Goal: Task Accomplishment & Management: Manage account settings

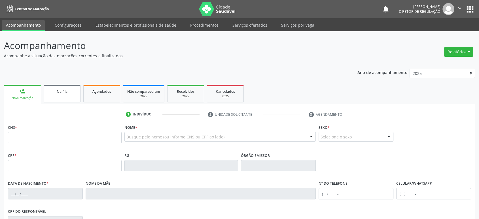
click at [60, 92] on span "Na fila" at bounding box center [62, 91] width 11 height 5
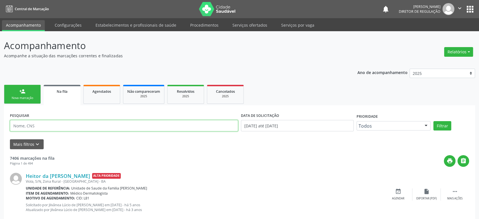
click at [51, 123] on input "text" at bounding box center [124, 125] width 228 height 11
type input "[PERSON_NAME]"
click at [433, 121] on button "Filtrar" at bounding box center [442, 126] width 18 height 10
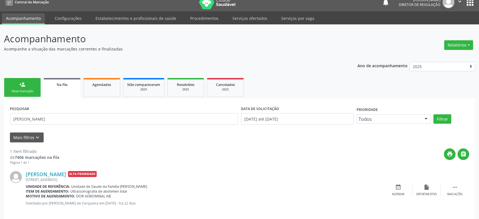
scroll to position [13, 0]
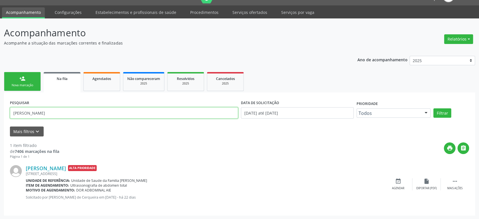
click at [48, 111] on input "[PERSON_NAME]" at bounding box center [124, 112] width 228 height 11
click at [63, 113] on input "[PERSON_NAME]" at bounding box center [124, 112] width 228 height 11
click at [50, 166] on link "[PERSON_NAME]" at bounding box center [46, 168] width 40 height 6
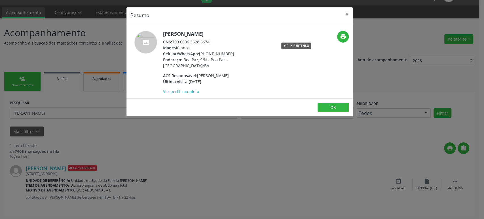
drag, startPoint x: 162, startPoint y: 33, endPoint x: 243, endPoint y: 33, distance: 80.8
click at [243, 33] on div "[PERSON_NAME] CNS: 709 6096 3628 6674 Idade: 46 anos Celular/WhatsApp: [PHONE_N…" at bounding box center [201, 63] width 151 height 64
click at [189, 127] on div "Resumo × [PERSON_NAME] CNS: 709 6096 3628 6674 Idade: 46 anos Celular/WhatsApp:…" at bounding box center [242, 109] width 484 height 219
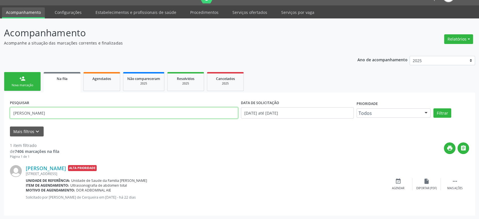
click at [67, 109] on input "[PERSON_NAME]" at bounding box center [124, 112] width 228 height 11
click at [55, 113] on input "text" at bounding box center [124, 112] width 228 height 11
click at [433, 108] on button "Filtrar" at bounding box center [442, 113] width 18 height 10
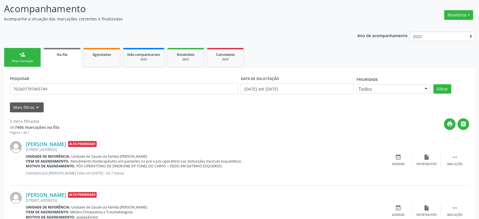
scroll to position [94, 0]
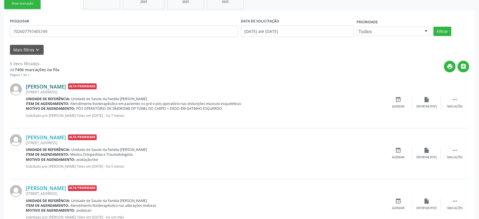
click at [50, 84] on link "[PERSON_NAME]" at bounding box center [46, 86] width 40 height 6
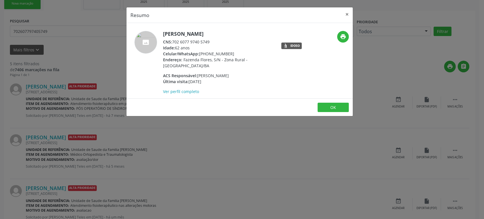
drag, startPoint x: 164, startPoint y: 32, endPoint x: 235, endPoint y: 35, distance: 71.5
click at [235, 35] on h5 "[PERSON_NAME]" at bounding box center [218, 34] width 110 height 6
copy h5 "[PERSON_NAME]"
click at [239, 144] on div "Resumo × [PERSON_NAME] CNS: 702 6077 9740 5749 Idade: 62 anos Celular/WhatsApp:…" at bounding box center [242, 109] width 484 height 219
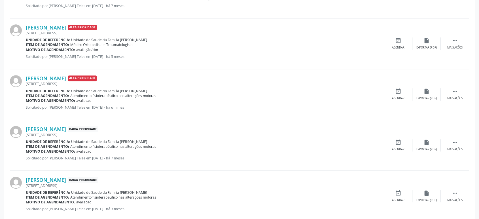
scroll to position [216, 0]
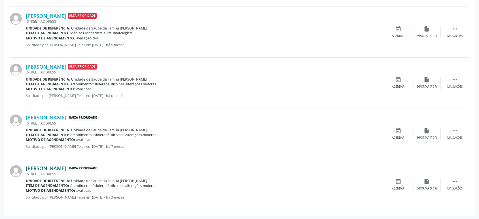
click at [66, 165] on link "[PERSON_NAME]" at bounding box center [46, 168] width 40 height 6
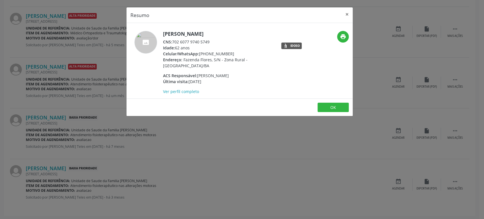
drag, startPoint x: 200, startPoint y: 52, endPoint x: 236, endPoint y: 52, distance: 36.0
click at [236, 52] on div "Celular/WhatsApp: [PHONE_NUMBER]" at bounding box center [218, 54] width 110 height 6
copy div "[PHONE_NUMBER]"
click at [83, 75] on div "Resumo × [PERSON_NAME] CNS: 702 6077 9740 5749 Idade: 62 anos Celular/WhatsApp:…" at bounding box center [242, 109] width 484 height 219
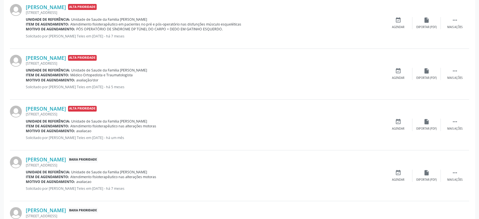
scroll to position [58, 0]
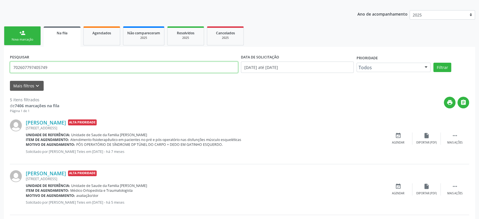
click at [42, 68] on input "702607797405749" at bounding box center [124, 67] width 228 height 11
click at [433, 63] on button "Filtrar" at bounding box center [442, 68] width 18 height 10
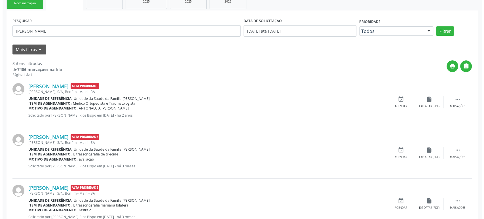
scroll to position [114, 0]
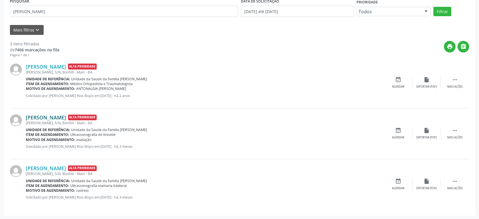
click at [60, 117] on link "[PERSON_NAME]" at bounding box center [46, 117] width 40 height 6
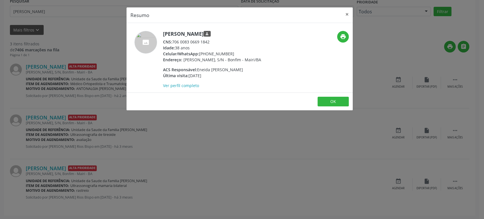
click at [104, 95] on div "Resumo × [PERSON_NAME] person CNS: 706 0083 0669 1842 Idade: 38 anos Celular/Wh…" at bounding box center [242, 109] width 484 height 219
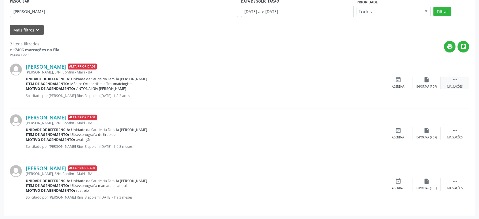
click at [459, 83] on div " Mais ações" at bounding box center [455, 83] width 28 height 12
click at [403, 83] on div "cancel Cancelar" at bounding box center [398, 83] width 28 height 12
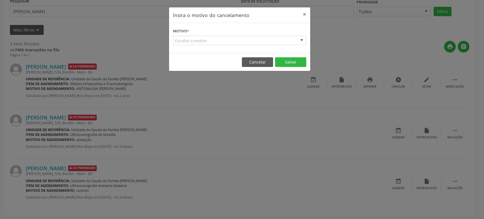
click at [191, 40] on div "Escolha o motivo" at bounding box center [239, 41] width 133 height 10
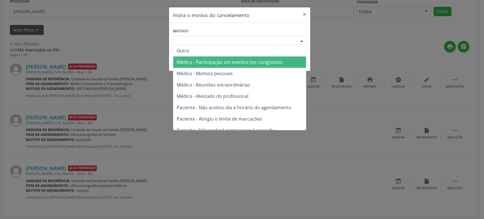
drag, startPoint x: 210, startPoint y: 73, endPoint x: 215, endPoint y: 77, distance: 7.2
click at [210, 74] on span "Médico - Motivos pessoais" at bounding box center [205, 73] width 56 height 6
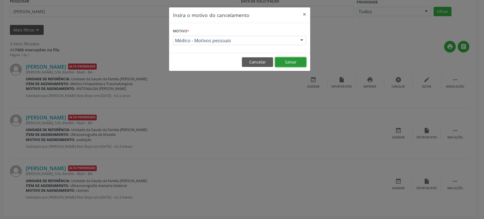
click at [292, 62] on button "Salvar" at bounding box center [290, 62] width 31 height 10
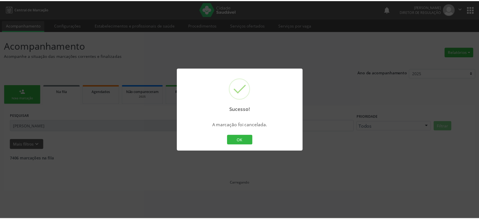
scroll to position [0, 0]
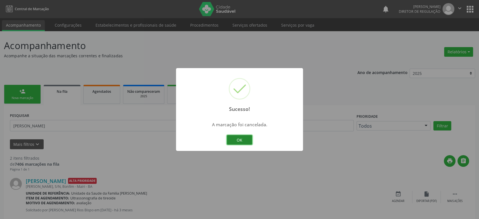
click at [243, 139] on button "OK" at bounding box center [240, 140] width 26 height 10
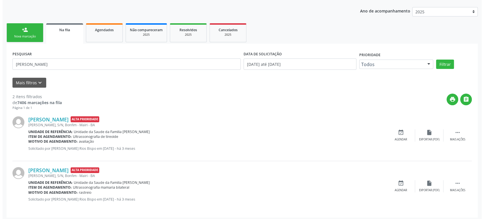
scroll to position [64, 0]
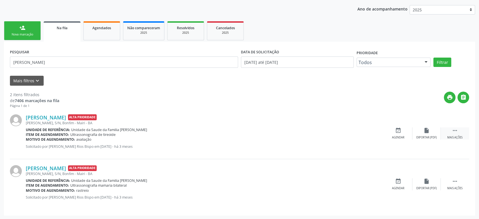
click at [451, 130] on div " Mais ações" at bounding box center [455, 133] width 28 height 12
click at [235, 125] on div "[PERSON_NAME] Alta Prioridade [PERSON_NAME], S/N, Bonfim - Mairi - BA Unidade d…" at bounding box center [162, 133] width 273 height 39
click at [182, 127] on div "Unidade de referência: Unidade da Saude da Familia [PERSON_NAME]" at bounding box center [162, 129] width 273 height 5
click at [63, 117] on link "[PERSON_NAME]" at bounding box center [46, 117] width 40 height 6
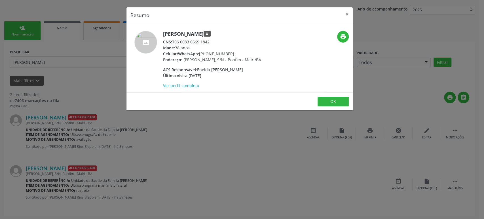
drag, startPoint x: 164, startPoint y: 33, endPoint x: 228, endPoint y: 36, distance: 64.1
click at [228, 36] on h5 "[PERSON_NAME] person" at bounding box center [212, 34] width 98 height 6
copy h5 "[PERSON_NAME]"
click at [229, 55] on div "Celular/WhatsApp: [PHONE_NUMBER]" at bounding box center [212, 54] width 98 height 6
click at [204, 52] on div "Celular/WhatsApp: [PHONE_NUMBER]" at bounding box center [212, 54] width 98 height 6
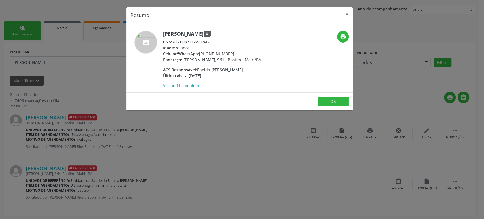
drag, startPoint x: 200, startPoint y: 54, endPoint x: 231, endPoint y: 53, distance: 31.5
click at [231, 53] on div "Celular/WhatsApp: [PHONE_NUMBER]" at bounding box center [212, 54] width 98 height 6
copy div "[PHONE_NUMBER]"
click at [54, 125] on div "Resumo × [PERSON_NAME] person CNS: 706 0083 0669 1842 Idade: 38 anos Celular/Wh…" at bounding box center [242, 109] width 484 height 219
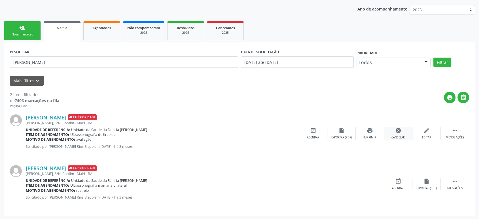
click at [399, 132] on icon "cancel" at bounding box center [398, 130] width 6 height 6
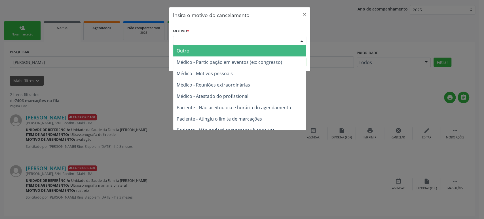
click at [193, 42] on div "Escolha o motivo" at bounding box center [239, 41] width 133 height 10
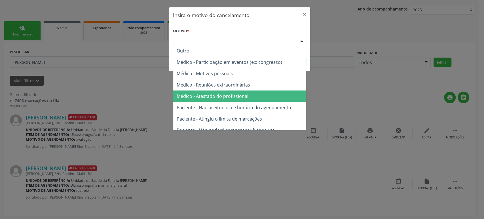
click at [208, 94] on span "Médico - Atestado do profissional" at bounding box center [213, 96] width 72 height 6
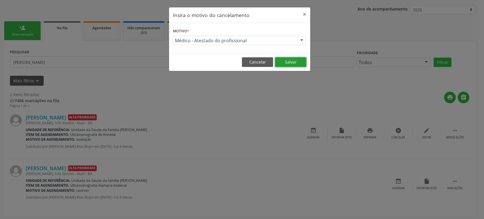
click at [289, 64] on button "Salvar" at bounding box center [290, 62] width 31 height 10
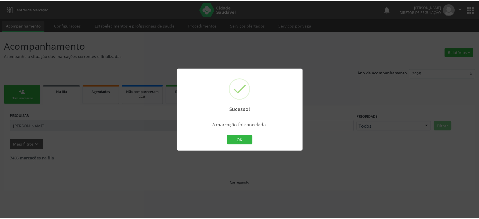
scroll to position [0, 0]
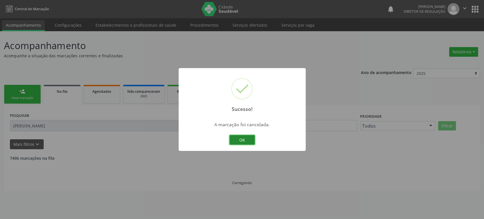
click at [248, 139] on button "OK" at bounding box center [242, 140] width 26 height 10
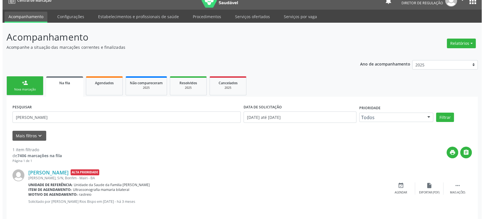
scroll to position [13, 0]
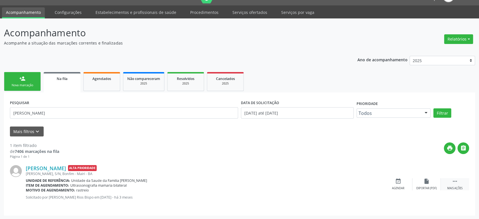
click at [456, 185] on div " Mais ações" at bounding box center [455, 184] width 28 height 12
click at [396, 181] on icon "cancel" at bounding box center [398, 181] width 6 height 6
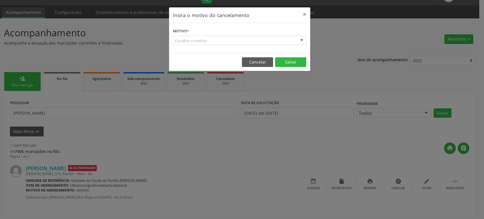
click at [233, 44] on div "Escolha o motivo" at bounding box center [239, 41] width 133 height 10
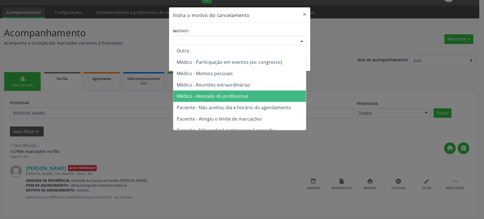
click at [231, 92] on span "Médico - Atestado do profissional" at bounding box center [239, 95] width 133 height 11
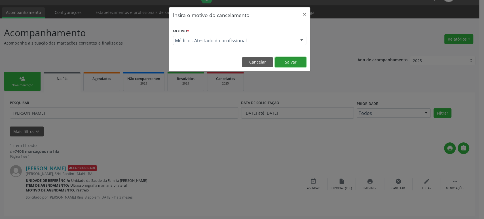
click at [287, 60] on button "Salvar" at bounding box center [290, 62] width 31 height 10
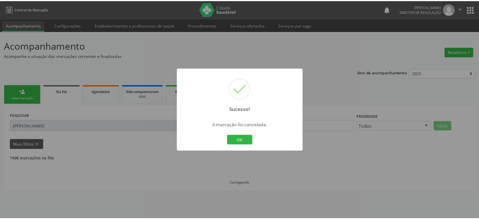
scroll to position [0, 0]
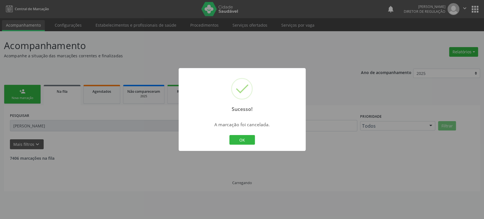
click at [122, 121] on div "Sucesso! × A marcação foi cancelada. OK Cancel" at bounding box center [242, 109] width 484 height 219
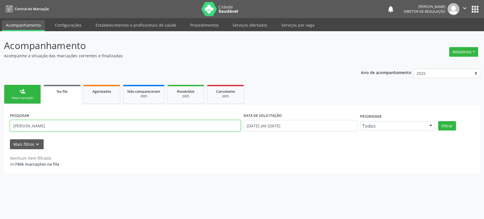
click at [88, 122] on input "[PERSON_NAME]" at bounding box center [125, 125] width 231 height 11
click at [438, 121] on button "Filtrar" at bounding box center [447, 126] width 18 height 10
drag, startPoint x: 26, startPoint y: 126, endPoint x: 0, endPoint y: 126, distance: 25.8
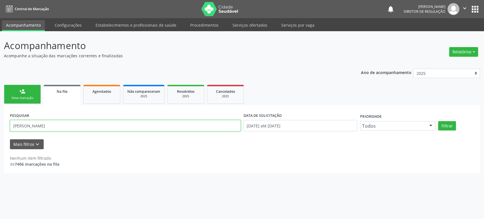
click at [0, 126] on div "Acompanhamento Acompanhe a situação das marcações correntes e finalizadas Relat…" at bounding box center [242, 125] width 484 height 188
click at [14, 124] on input "lima ri" at bounding box center [125, 125] width 231 height 11
click at [29, 125] on input "lima ri" at bounding box center [125, 125] width 231 height 11
click at [438, 121] on button "Filtrar" at bounding box center [447, 126] width 18 height 10
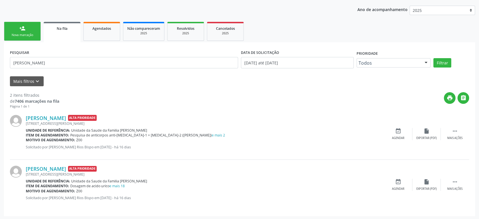
scroll to position [64, 0]
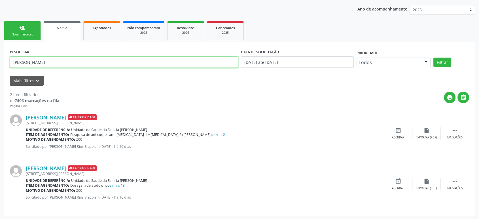
click at [36, 65] on input "[PERSON_NAME]" at bounding box center [124, 61] width 228 height 11
click at [171, 159] on div "[PERSON_NAME] Alta Prioridade [STREET_ADDRESS][PERSON_NAME] Unidade de referênc…" at bounding box center [239, 184] width 459 height 50
click at [212, 133] on link "e mais 2" at bounding box center [218, 134] width 13 height 5
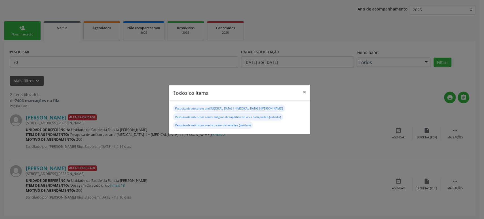
click at [112, 150] on div "Todos os items × Pesquisa de anticorpos anti-[MEDICAL_DATA]-1 + [MEDICAL_DATA]-…" at bounding box center [242, 109] width 484 height 219
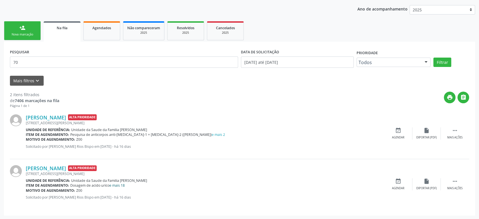
click at [120, 185] on link "e mais 18" at bounding box center [116, 185] width 15 height 5
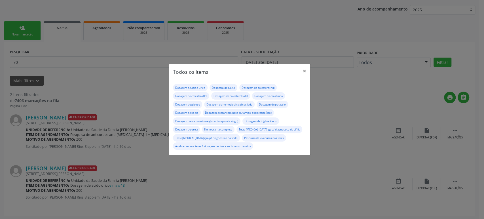
click at [95, 149] on div "Todos os items × Dosagem de acido urico Dosagem de calcio Dosagem de colesterol…" at bounding box center [242, 109] width 484 height 219
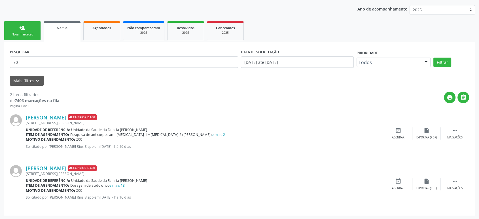
click at [32, 55] on div "PESQUISAR 70" at bounding box center [124, 60] width 231 height 24
click at [28, 59] on input "70" at bounding box center [124, 61] width 228 height 11
click at [28, 60] on input "70" at bounding box center [124, 61] width 228 height 11
type input "70200734191"
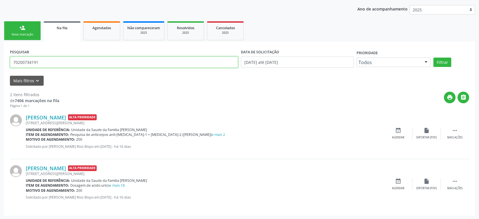
click at [433, 58] on button "Filtrar" at bounding box center [442, 63] width 18 height 10
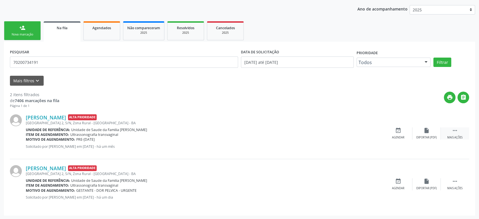
click at [456, 136] on div "Mais ações" at bounding box center [454, 138] width 15 height 4
click at [398, 130] on icon "cancel" at bounding box center [398, 130] width 6 height 6
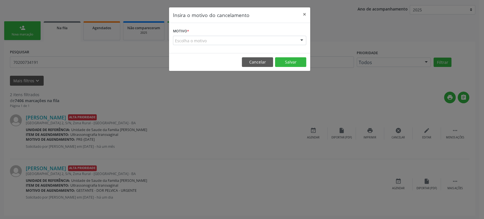
click at [219, 41] on div "Escolha o motivo" at bounding box center [239, 41] width 133 height 10
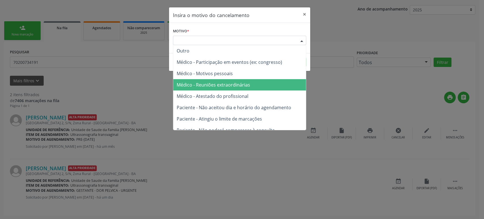
click at [229, 90] on span "Médico - Reuniões extraordinárias" at bounding box center [239, 84] width 133 height 11
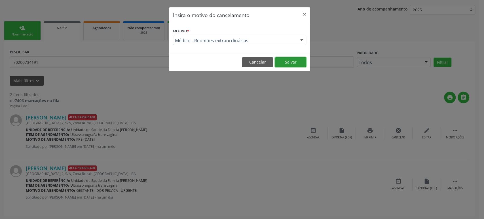
click at [292, 63] on button "Salvar" at bounding box center [290, 62] width 31 height 10
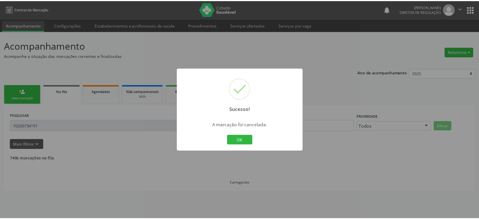
scroll to position [0, 0]
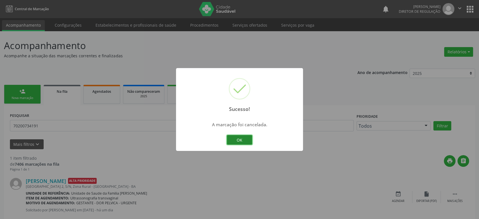
click at [237, 139] on button "OK" at bounding box center [240, 140] width 26 height 10
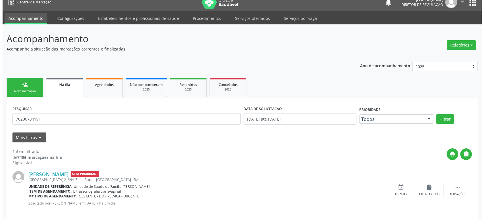
scroll to position [13, 0]
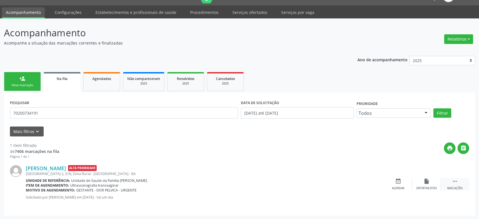
click at [452, 181] on icon "" at bounding box center [455, 181] width 6 height 6
click at [400, 182] on icon "cancel" at bounding box center [398, 181] width 6 height 6
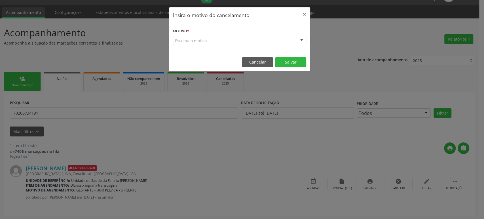
click at [205, 43] on div "Escolha o motivo" at bounding box center [239, 41] width 133 height 10
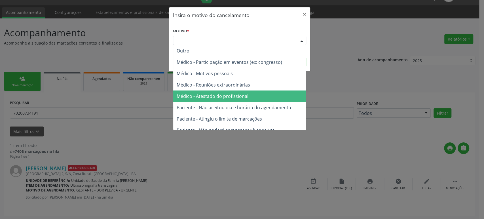
click at [206, 90] on span "Médico - Atestado do profissional" at bounding box center [239, 95] width 133 height 11
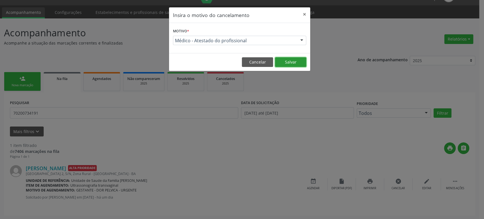
click at [293, 58] on button "Salvar" at bounding box center [290, 62] width 31 height 10
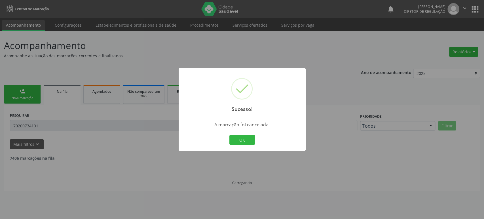
scroll to position [0, 0]
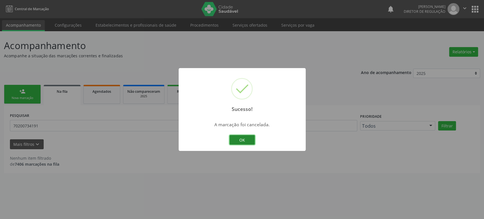
click at [241, 138] on button "OK" at bounding box center [242, 140] width 26 height 10
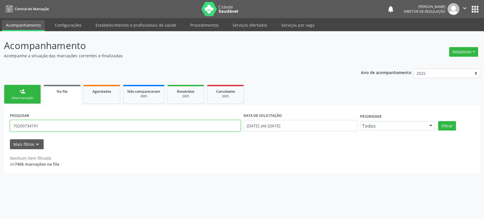
click at [45, 125] on input "70200734191" at bounding box center [125, 125] width 231 height 11
click at [438, 121] on button "Filtrar" at bounding box center [447, 126] width 18 height 10
